Goal: Book appointment/travel/reservation

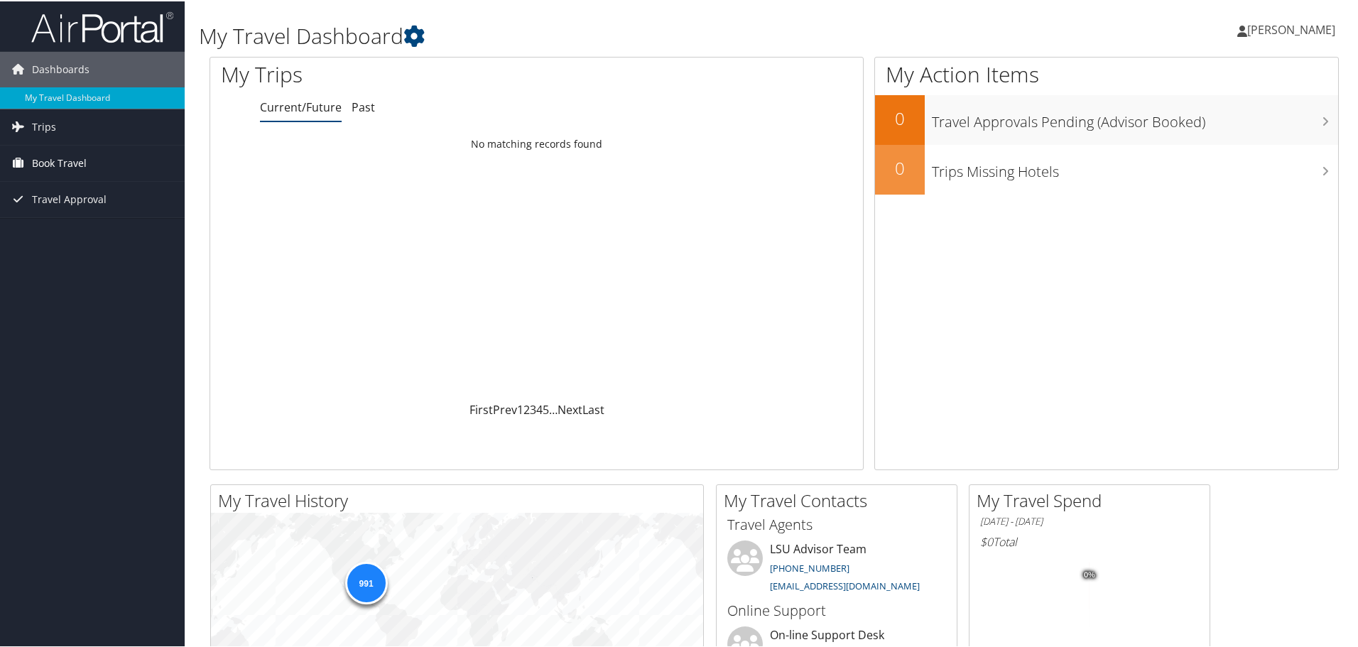
click at [46, 161] on span "Book Travel" at bounding box center [59, 162] width 55 height 36
click at [51, 212] on link "Book/Manage Online Trips" at bounding box center [92, 211] width 185 height 21
